Goal: Information Seeking & Learning: Learn about a topic

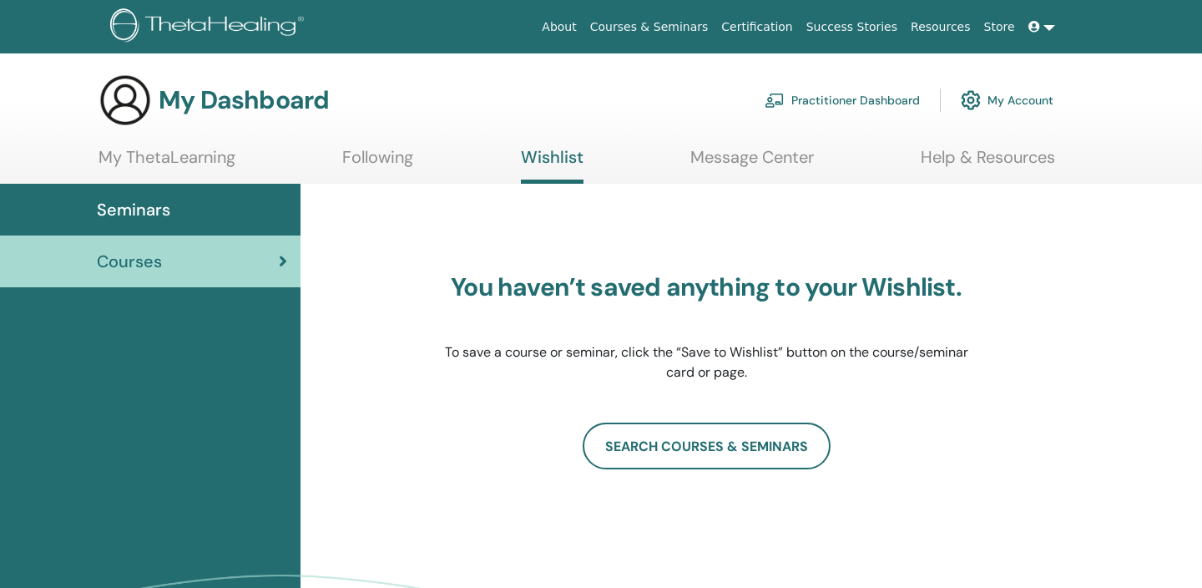
click at [169, 153] on link "My ThetaLearning" at bounding box center [166, 163] width 137 height 33
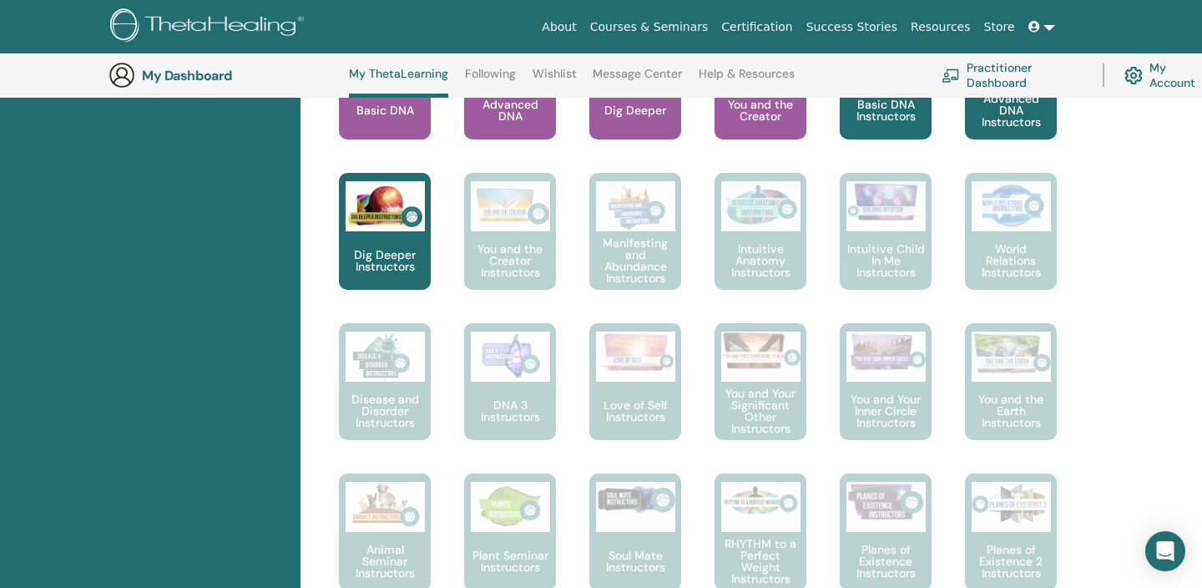
scroll to position [787, 0]
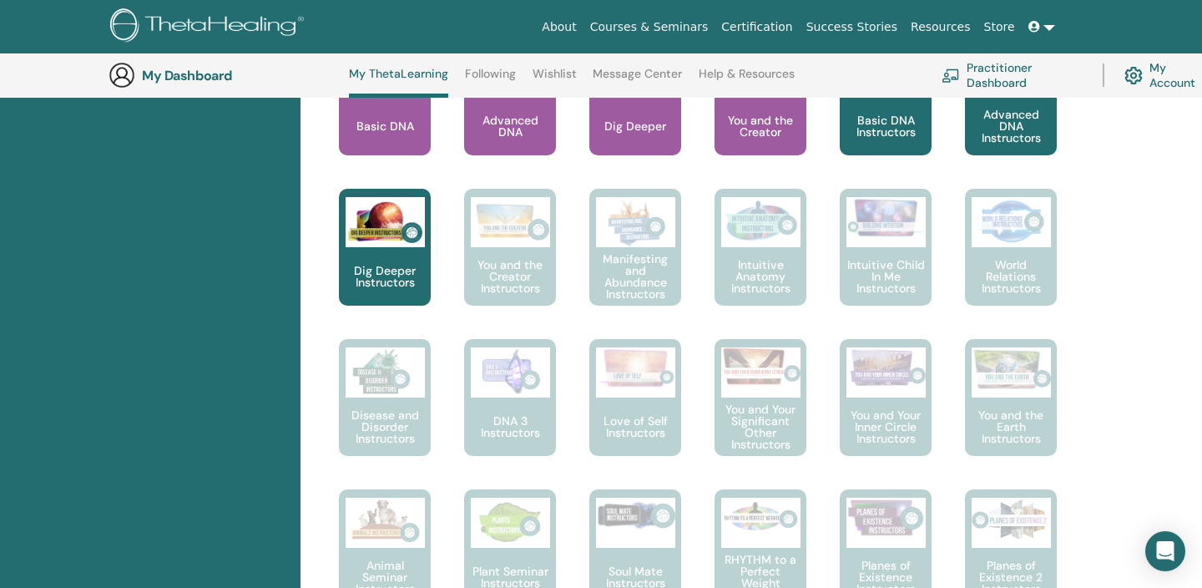
click at [762, 135] on p "You and the Creator" at bounding box center [760, 125] width 92 height 23
